Goal: Information Seeking & Learning: Learn about a topic

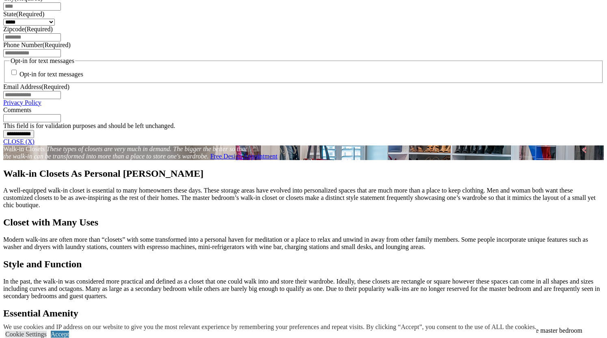
scroll to position [617, 0]
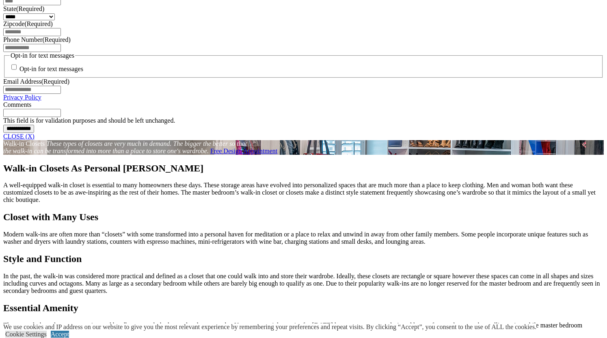
click at [35, 140] on link "CLOSE (X)" at bounding box center [18, 136] width 31 height 7
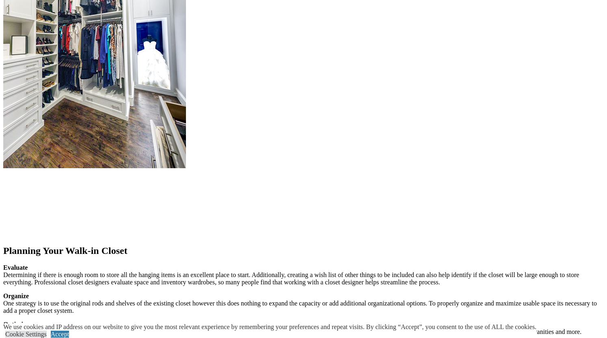
scroll to position [955, 0]
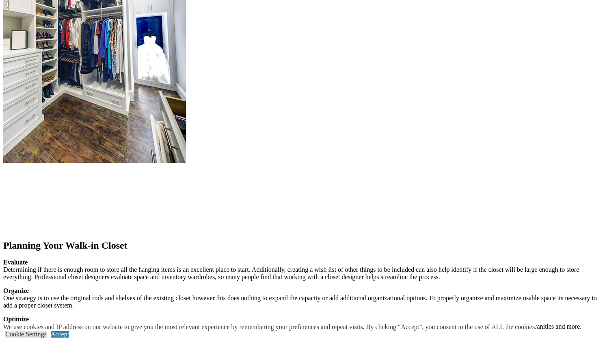
drag, startPoint x: 143, startPoint y: 169, endPoint x: 327, endPoint y: 216, distance: 189.8
drag, startPoint x: 185, startPoint y: 140, endPoint x: 200, endPoint y: 235, distance: 95.9
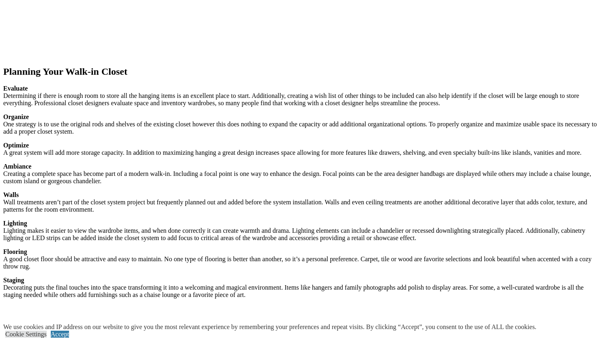
scroll to position [1129, 0]
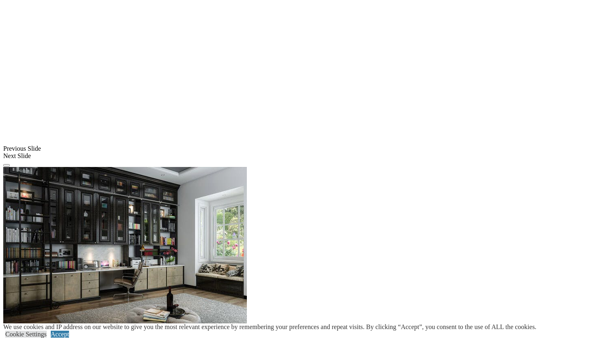
scroll to position [653, 0]
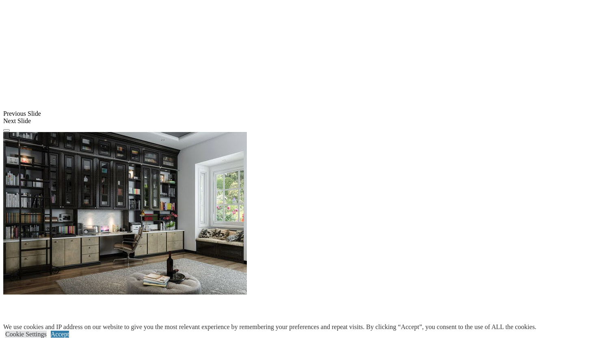
scroll to position [628, 0]
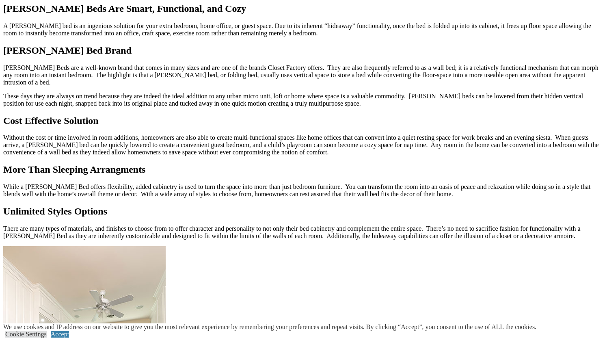
scroll to position [551, 0]
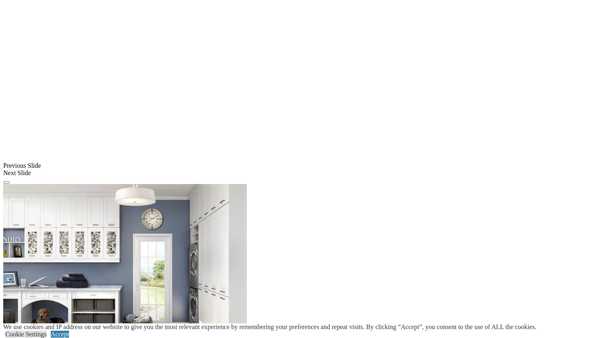
scroll to position [549, 0]
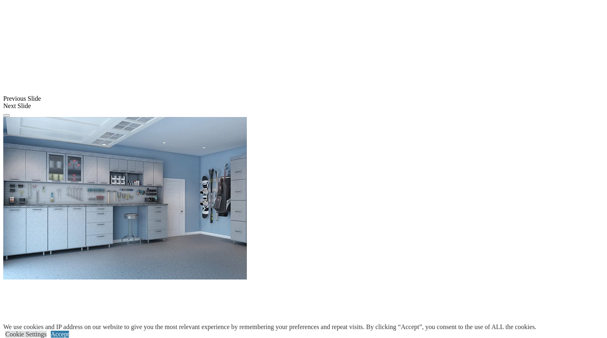
scroll to position [521, 0]
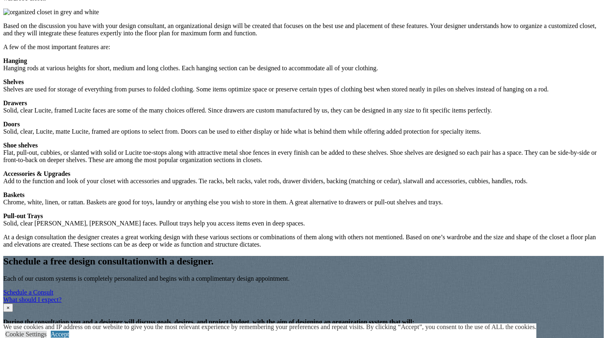
scroll to position [657, 0]
